Goal: Task Accomplishment & Management: Manage account settings

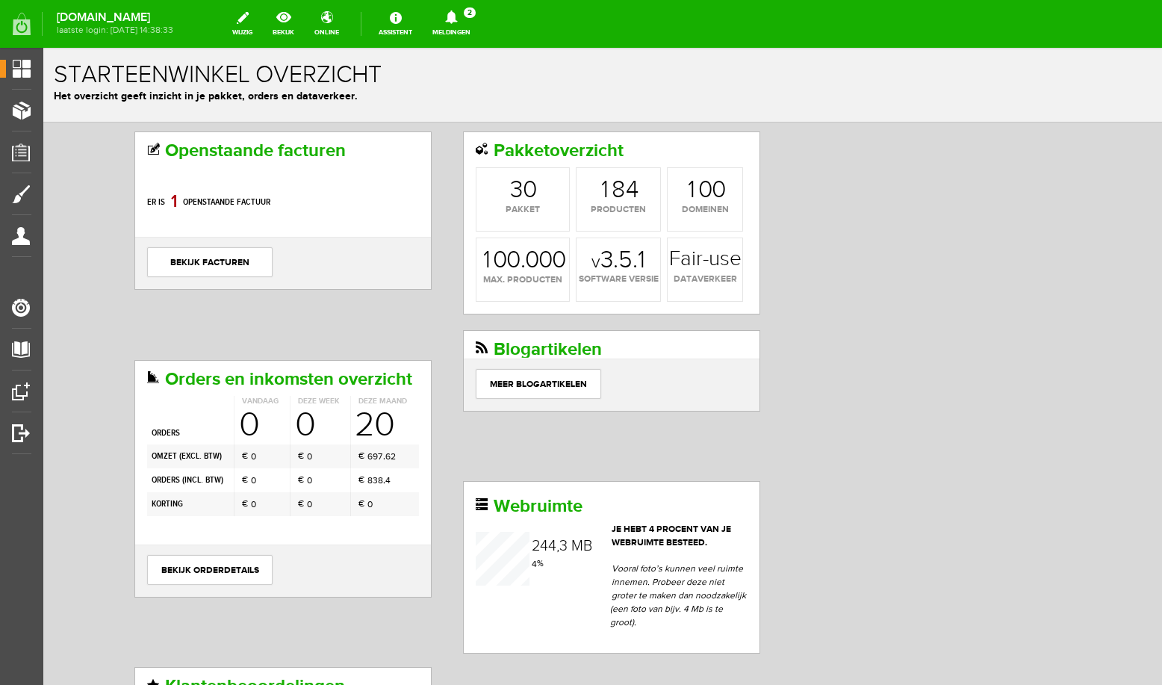
click at [462, 19] on icon at bounding box center [451, 16] width 38 height 13
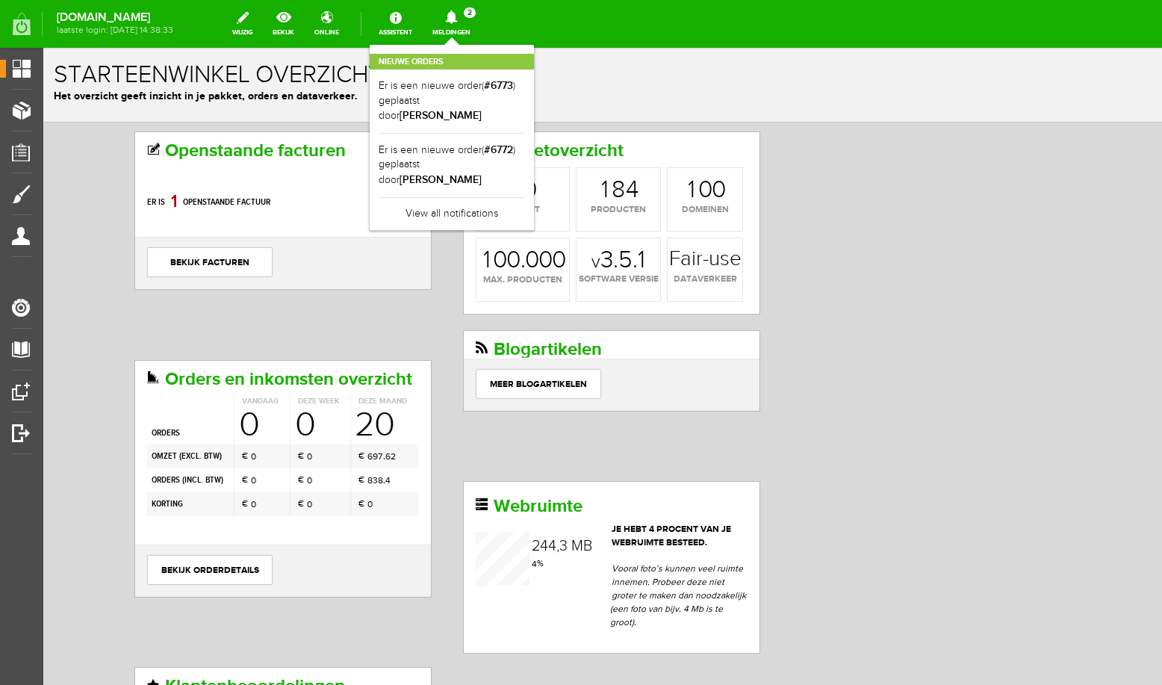
click at [854, 249] on div "Openstaande facturen Er is 8 0 1 openstaande factuur bekijk facturen Pakketover…" at bounding box center [602, 542] width 943 height 822
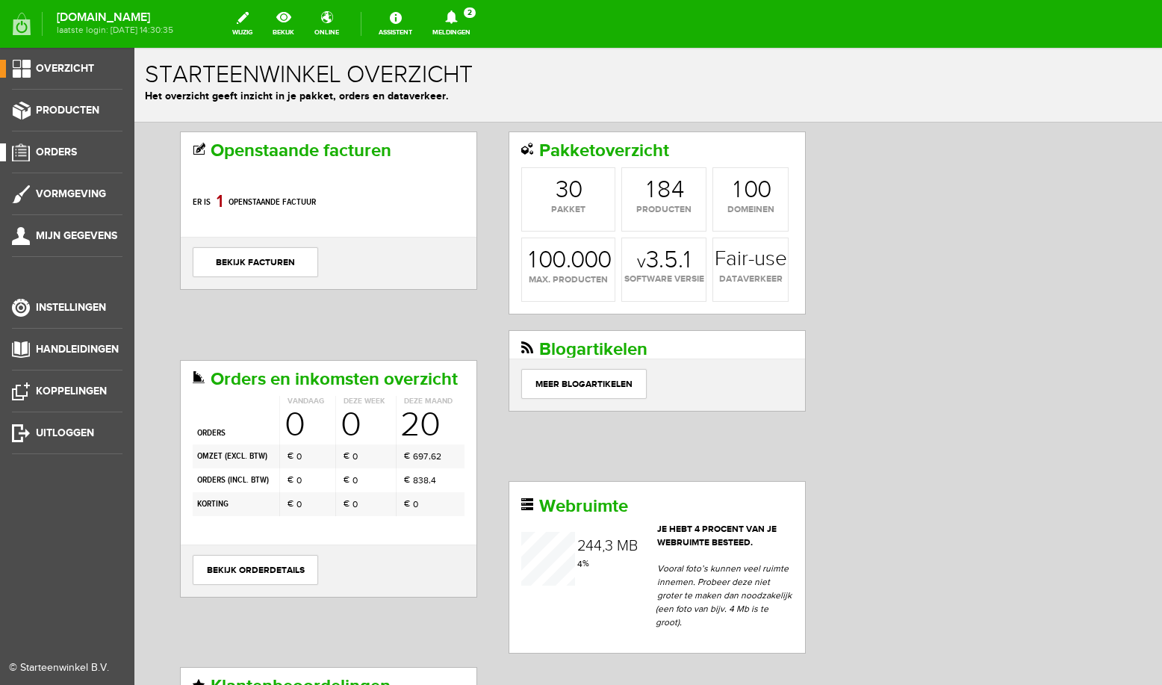
click at [57, 155] on span "Orders" at bounding box center [56, 152] width 41 height 13
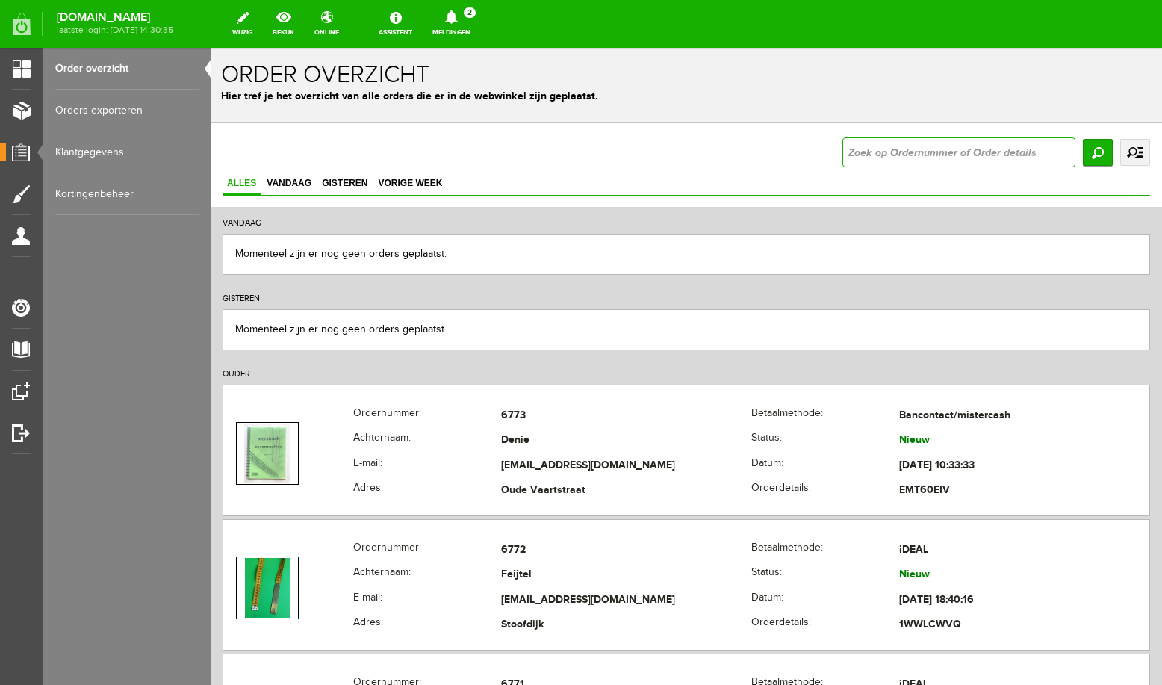
click at [895, 149] on input "text" at bounding box center [959, 152] width 233 height 30
type input "ofm"
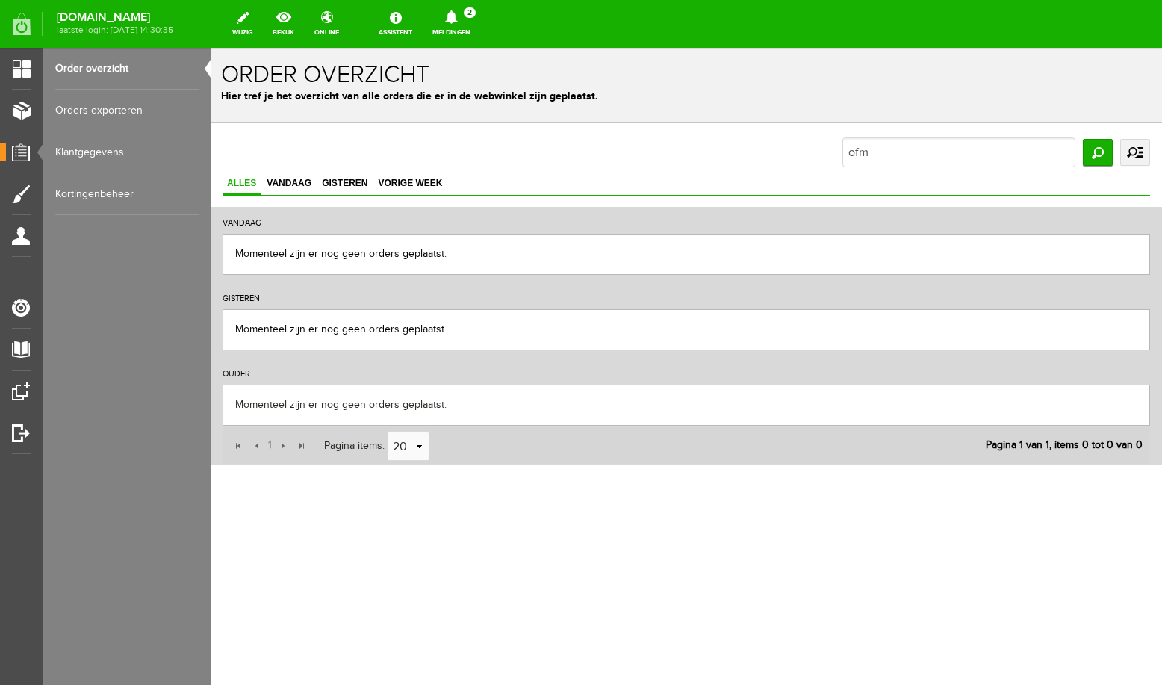
click at [88, 156] on link "Klantgegevens" at bounding box center [126, 152] width 143 height 42
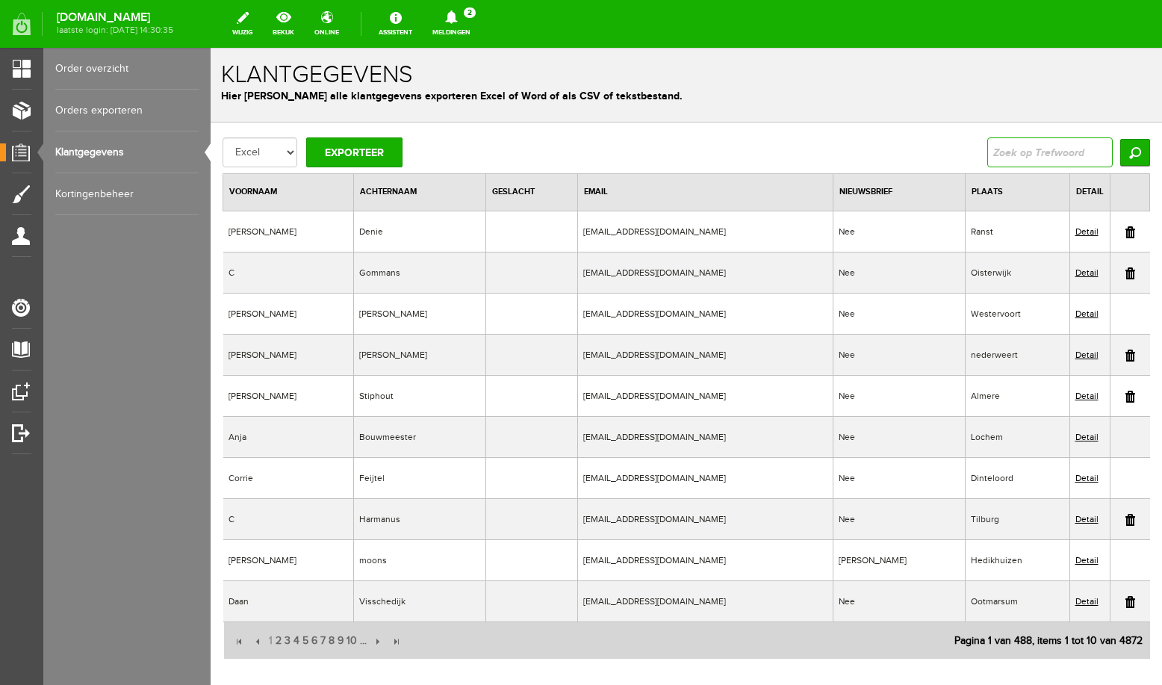
click at [987, 152] on input "text" at bounding box center [1049, 152] width 125 height 30
click at [1120, 139] on input "Zoeken" at bounding box center [1135, 152] width 30 height 27
click at [1134, 157] on input "Zoeken" at bounding box center [1135, 152] width 30 height 27
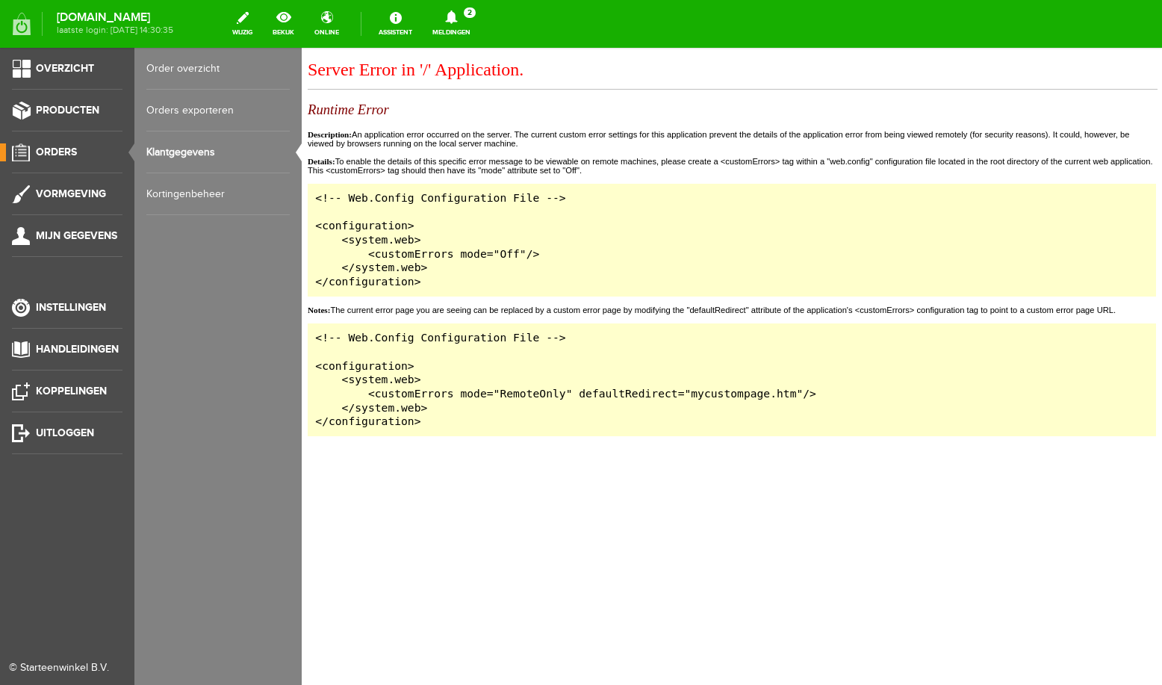
click at [187, 67] on link "Order overzicht" at bounding box center [217, 69] width 143 height 42
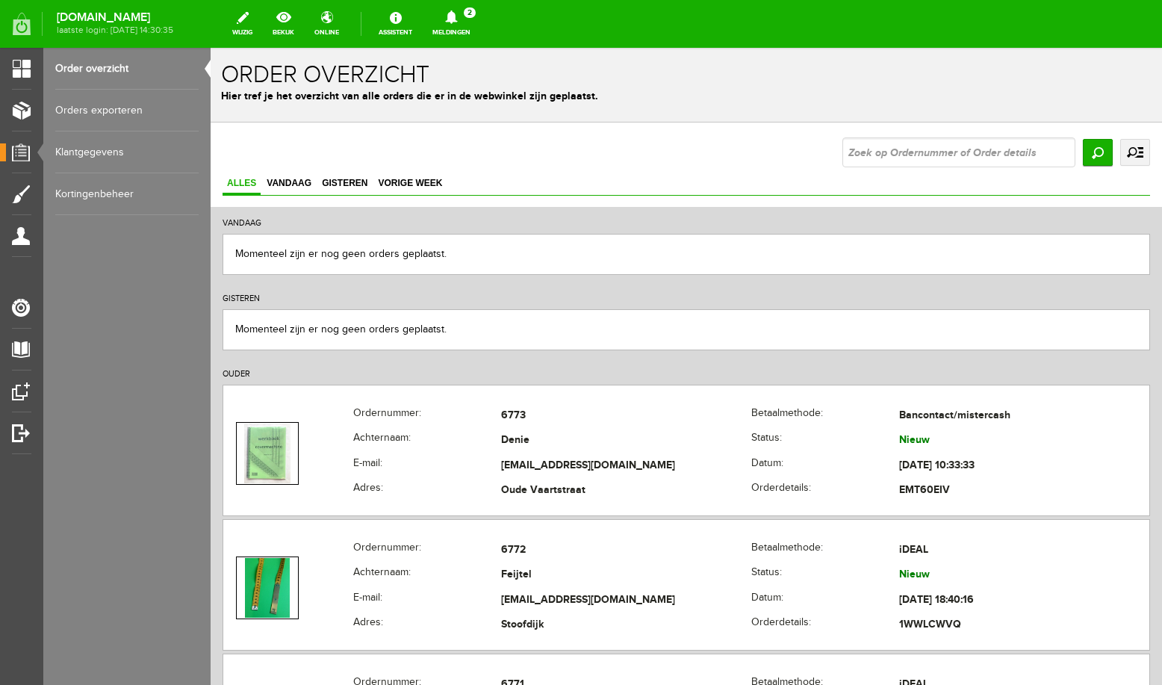
click at [98, 152] on link "Klantgegevens" at bounding box center [126, 152] width 143 height 42
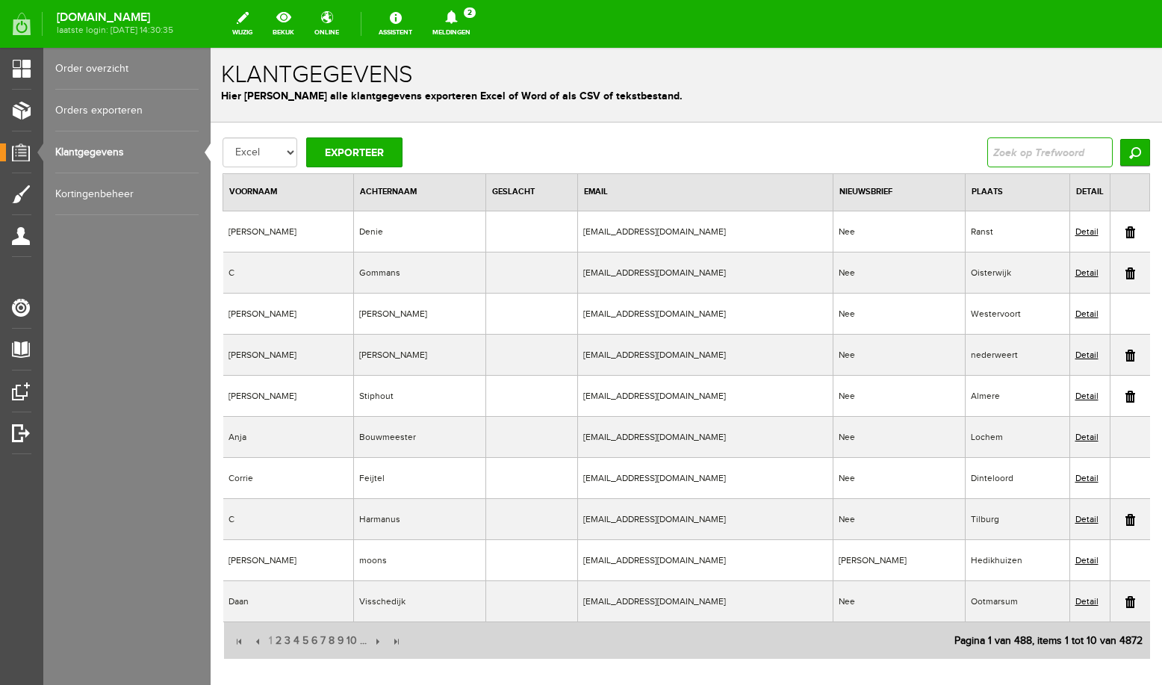
click at [992, 149] on input "text" at bounding box center [1049, 152] width 125 height 30
type input "ofm"
click at [1120, 139] on input "Zoeken" at bounding box center [1135, 152] width 30 height 27
click at [1132, 146] on input "Zoeken" at bounding box center [1135, 152] width 30 height 27
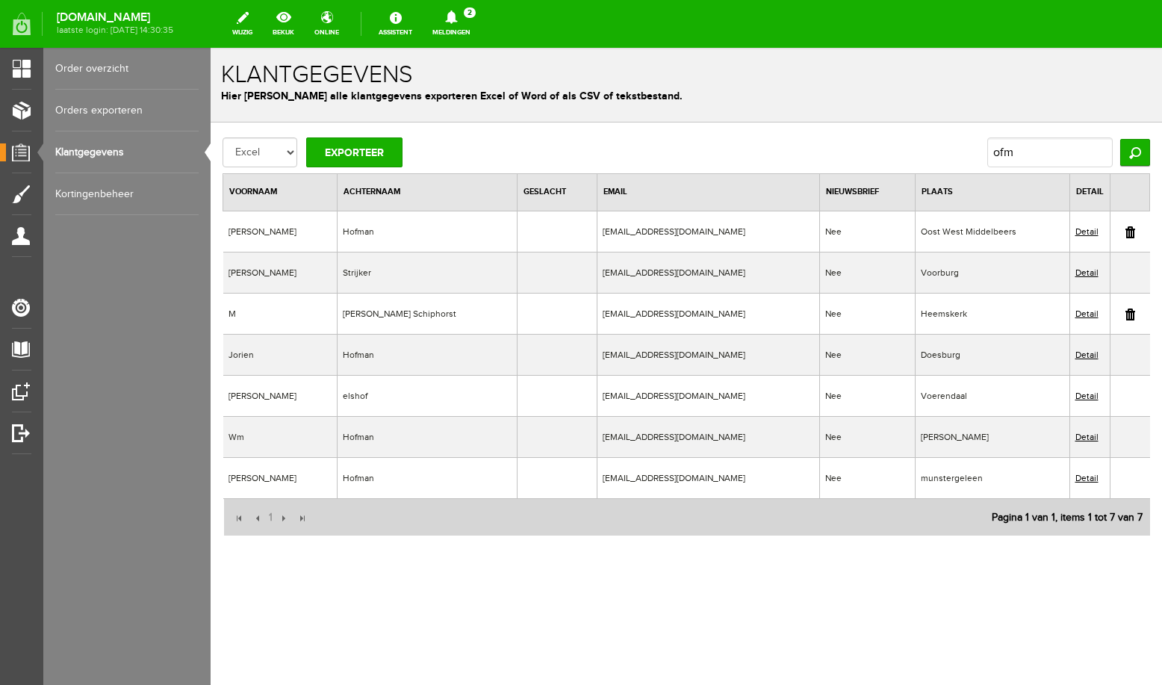
click at [1085, 273] on link "Detail" at bounding box center [1087, 272] width 23 height 10
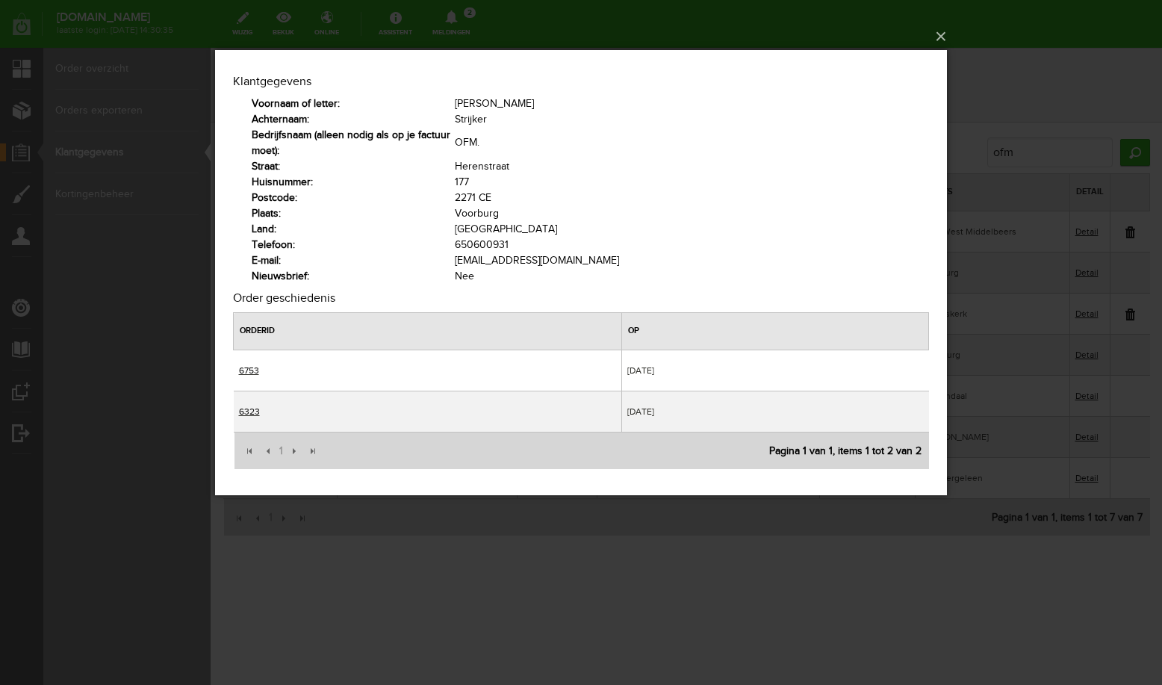
click at [252, 367] on link "6753" at bounding box center [249, 369] width 20 height 10
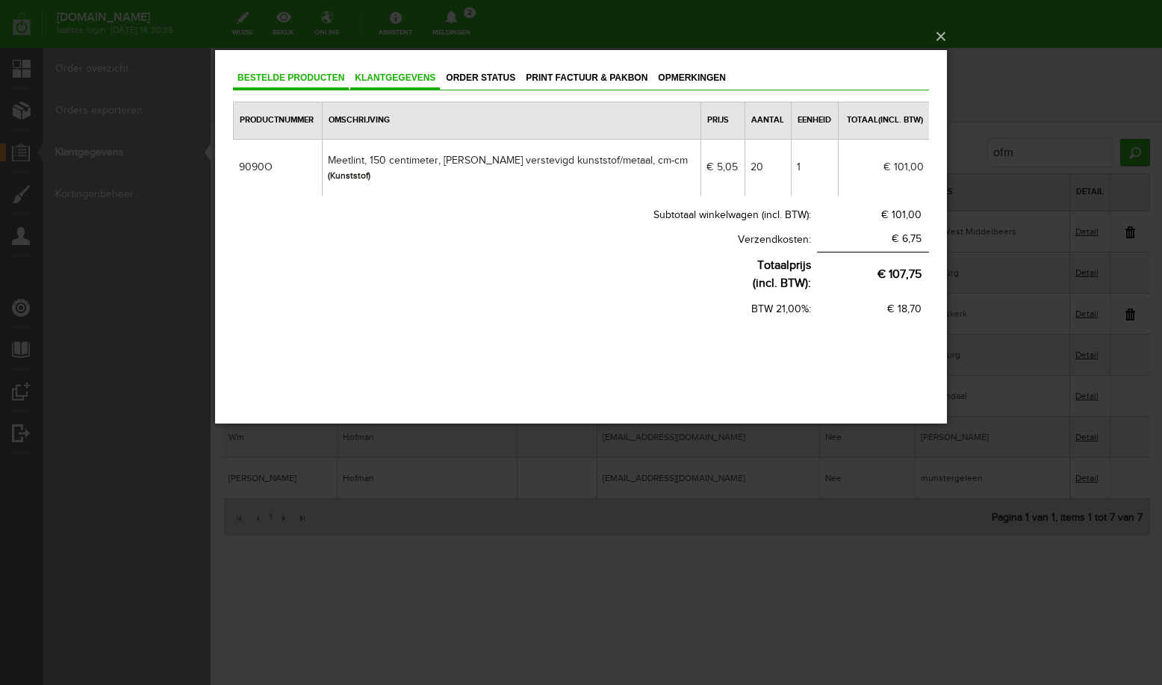
click at [415, 80] on span "Klantgegevens" at bounding box center [395, 77] width 90 height 10
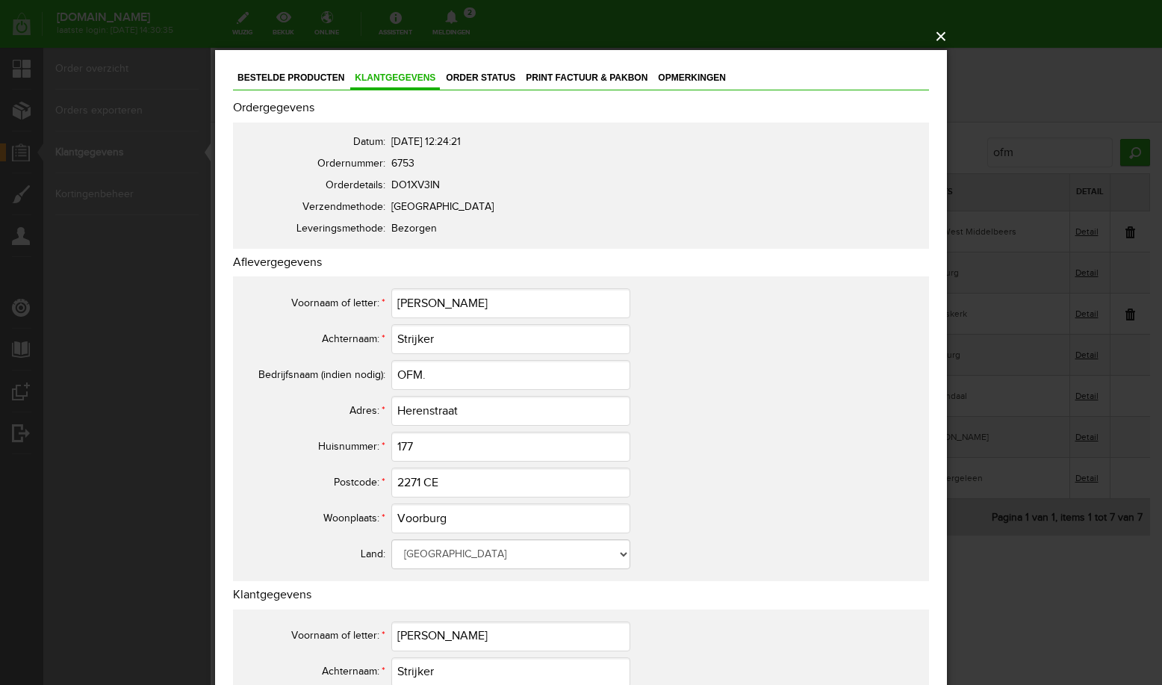
click at [939, 37] on button "×" at bounding box center [586, 36] width 732 height 33
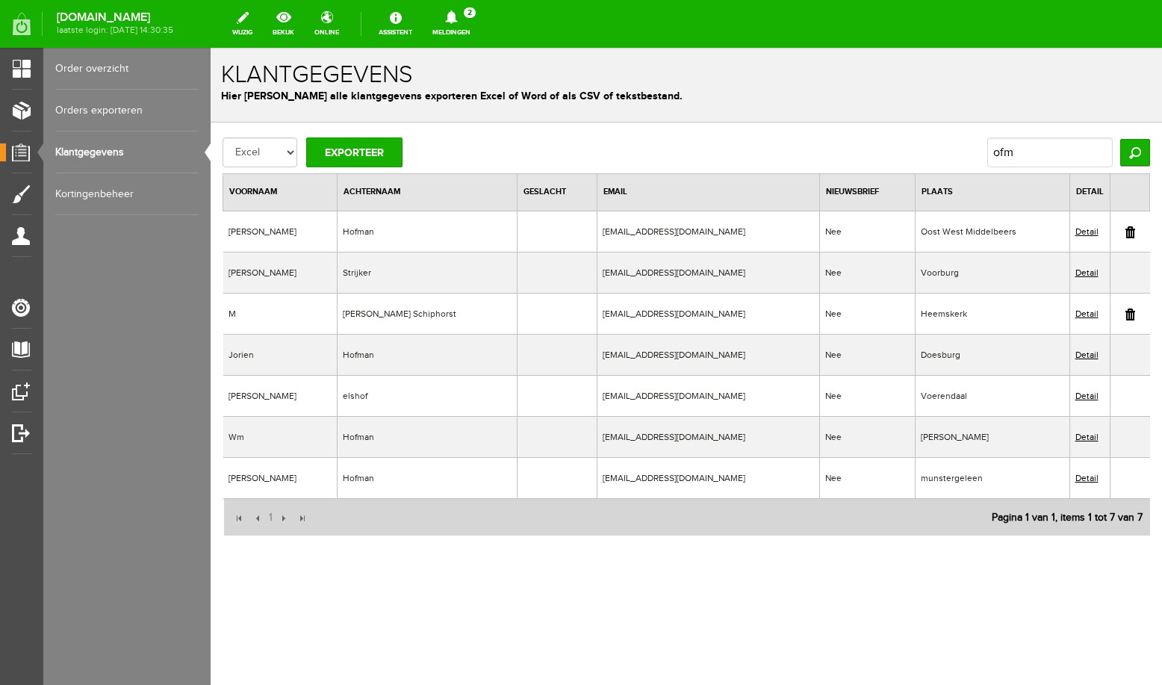
click at [457, 22] on icon at bounding box center [451, 16] width 12 height 13
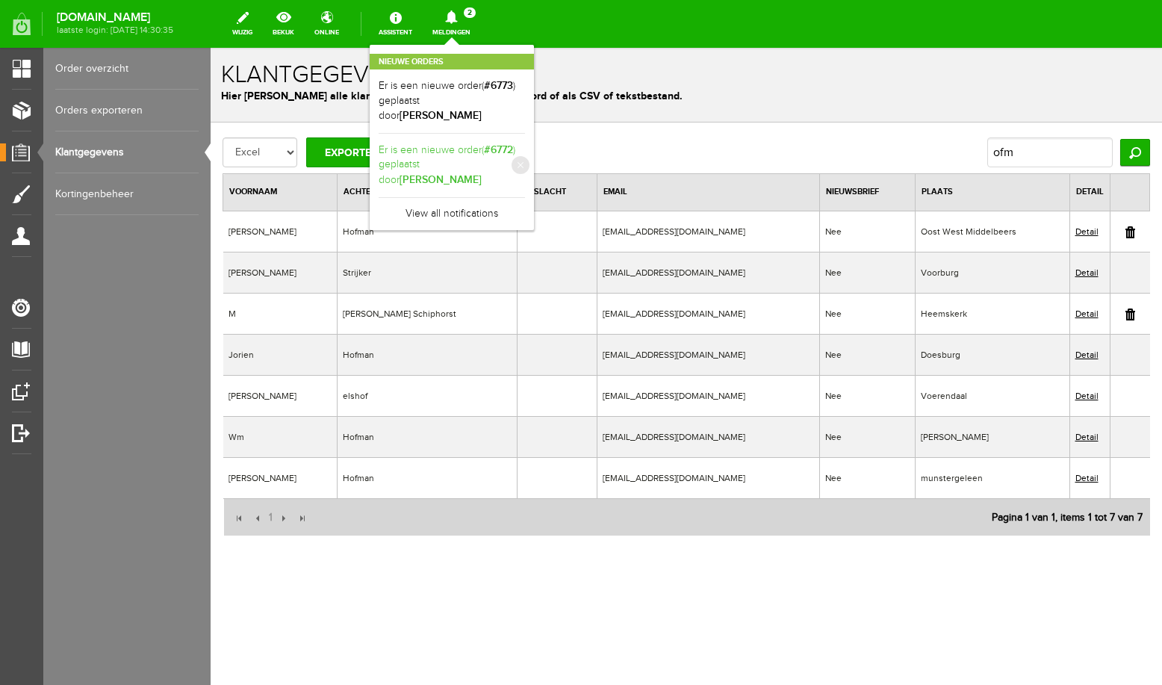
click at [477, 143] on link "Er is een nieuwe order( #6772 ) geplaatst door Corrie Feijtel" at bounding box center [452, 166] width 146 height 46
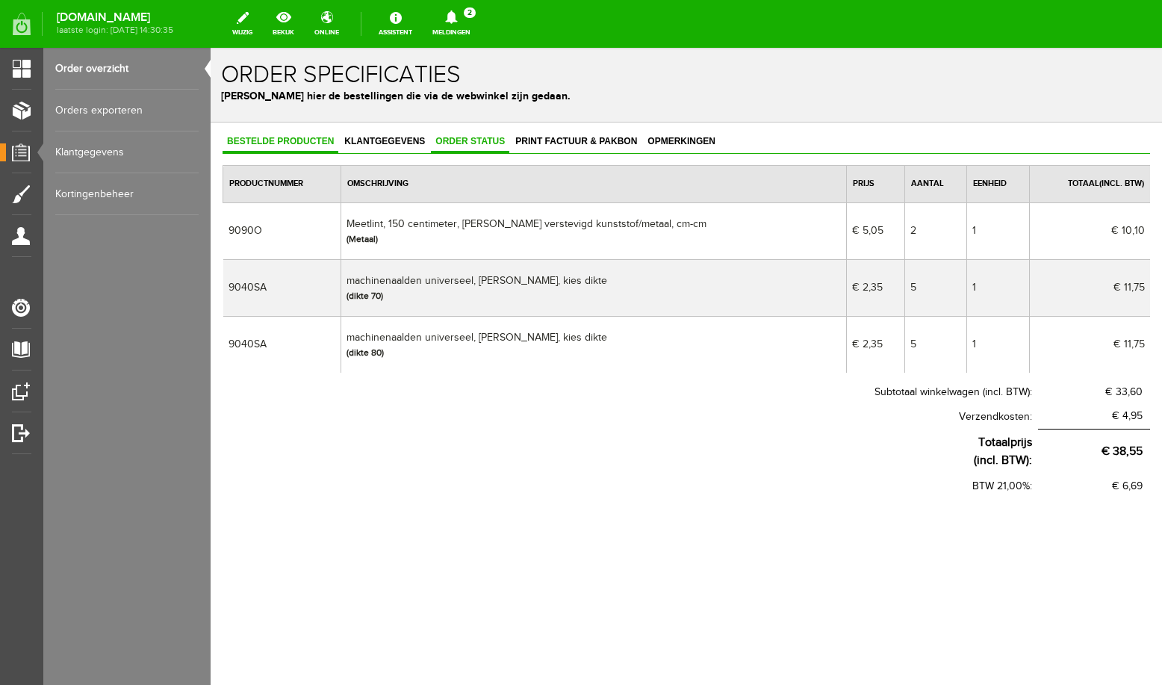
click at [480, 140] on span "Order status" at bounding box center [470, 141] width 78 height 10
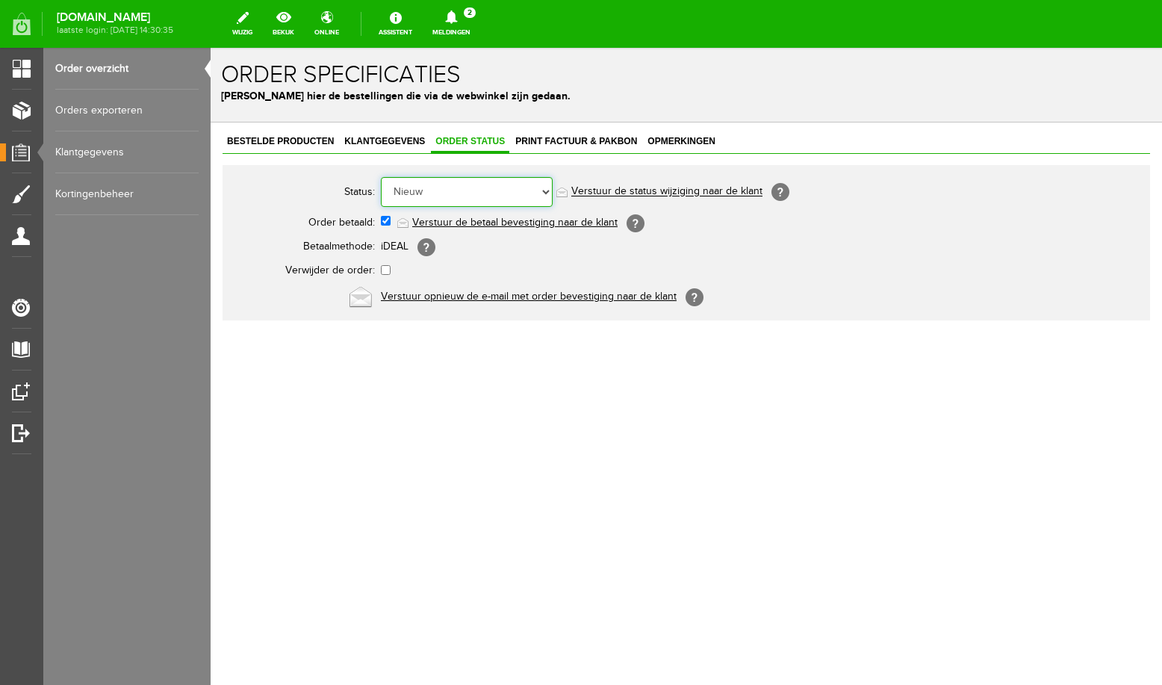
click at [381, 177] on select "Order niet afgerond Nieuw Order in behandeling Wacht op leverancier Wacht op be…" at bounding box center [467, 192] width 172 height 30
select select "5"
click option "Order is verstuurd" at bounding box center [211, 48] width 0 height 0
click at [461, 29] on link "Meldingen 1 Nieuwe orders Er is een nieuwe order( #6773 ) geplaatst door Myriam…" at bounding box center [452, 23] width 56 height 33
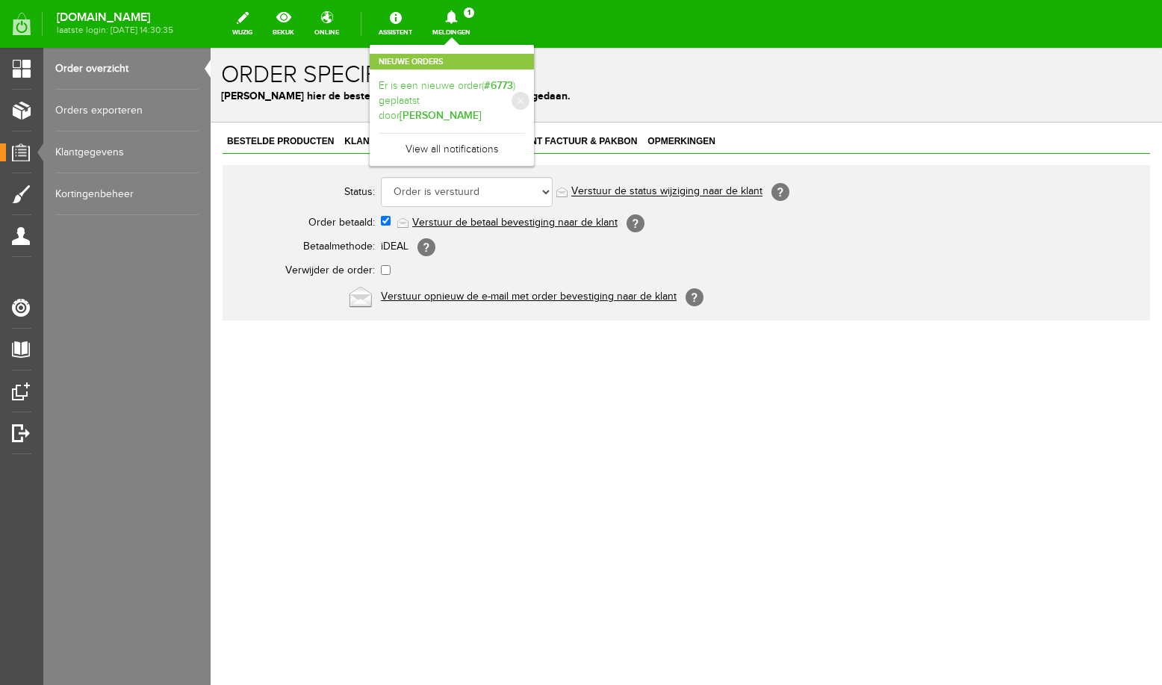
click at [482, 109] on b "[PERSON_NAME]" at bounding box center [441, 115] width 82 height 13
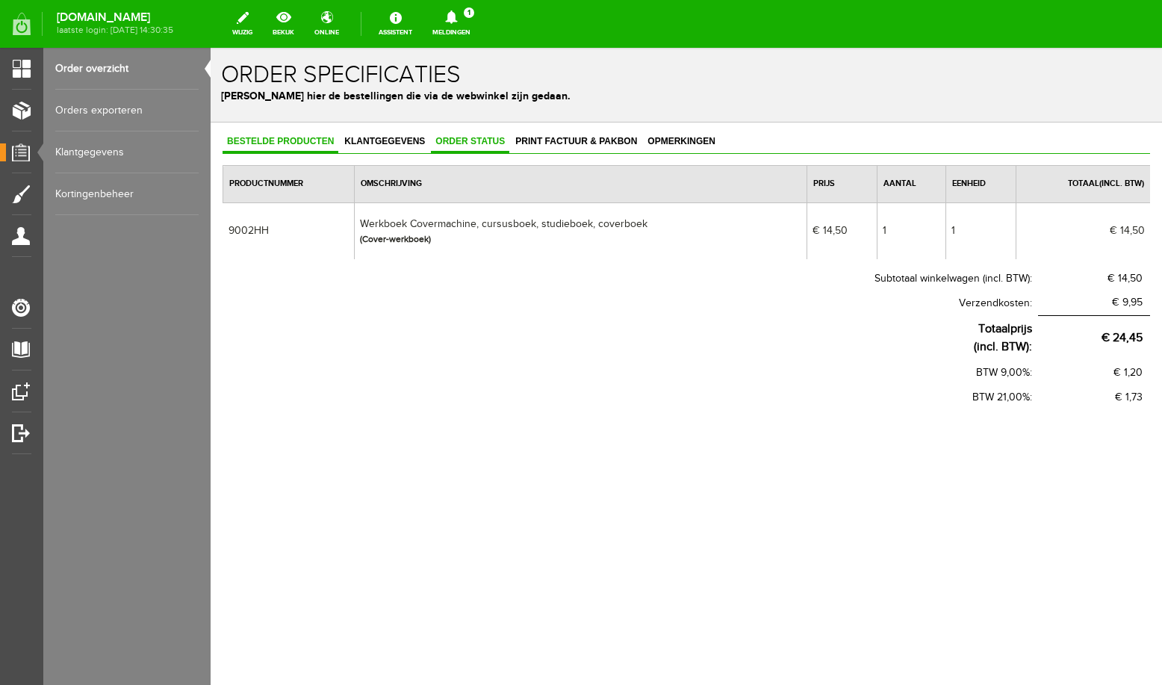
click at [494, 137] on span "Order status" at bounding box center [470, 141] width 78 height 10
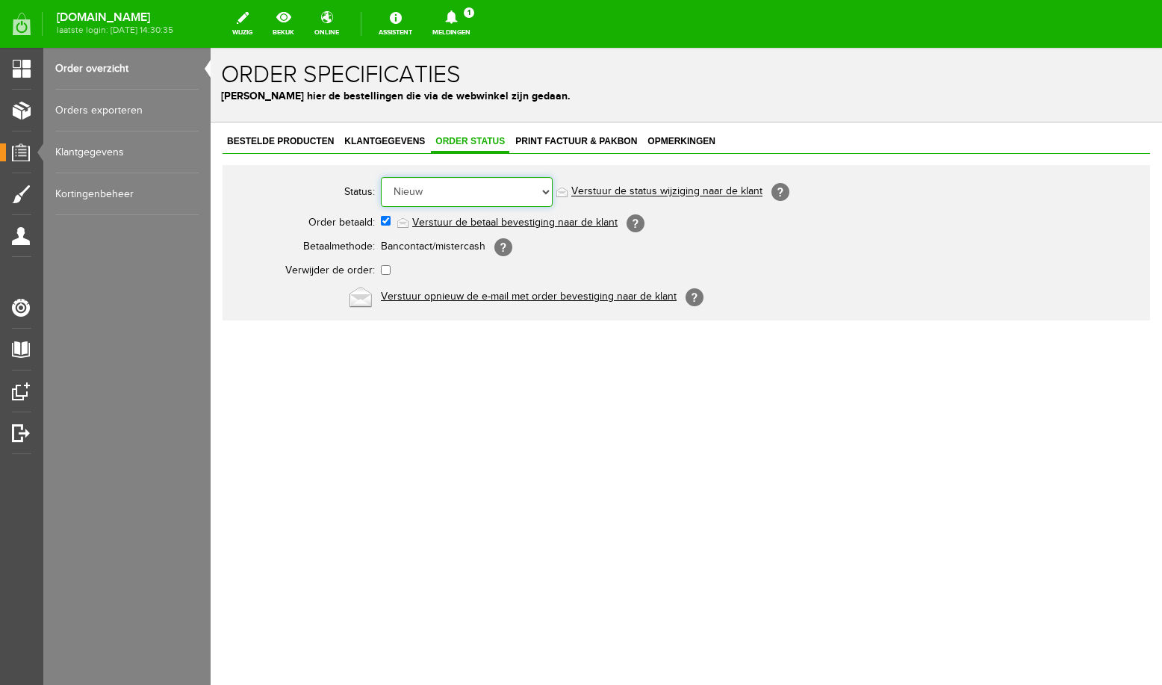
click at [381, 177] on select "Order niet afgerond Nieuw Order in behandeling Wacht op leverancier Wacht op be…" at bounding box center [467, 192] width 172 height 30
select select "5"
click option "Order is verstuurd" at bounding box center [211, 48] width 0 height 0
